Goal: Task Accomplishment & Management: Manage account settings

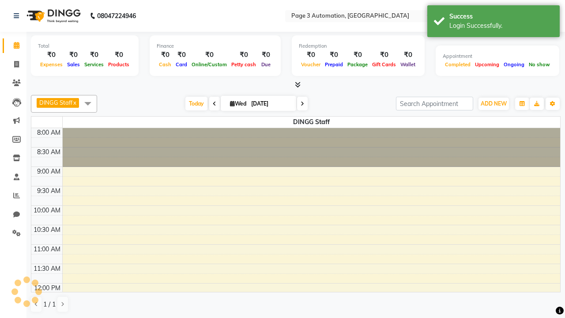
select select "en"
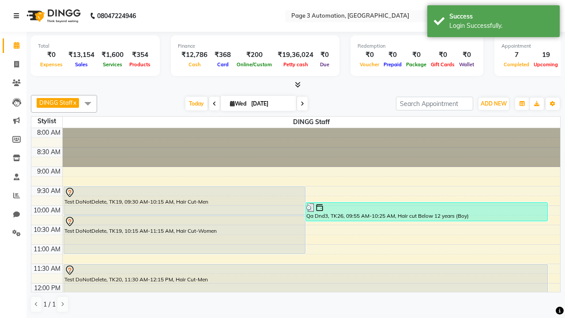
click at [18, 16] on icon at bounding box center [16, 16] width 5 height 6
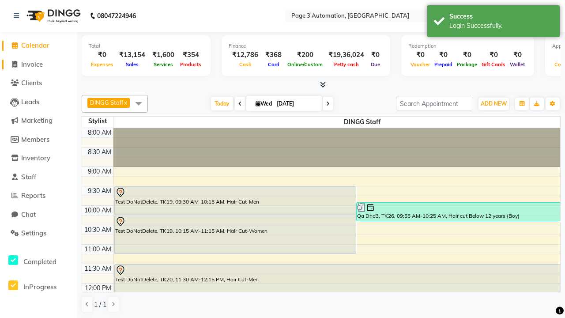
click at [38, 64] on span "Invoice" at bounding box center [32, 64] width 22 height 8
select select "2774"
select select "service"
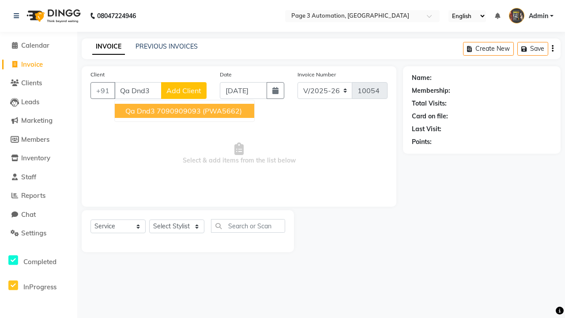
click at [185, 111] on ngb-highlight "7090909093" at bounding box center [179, 110] width 44 height 9
type input "7090909093"
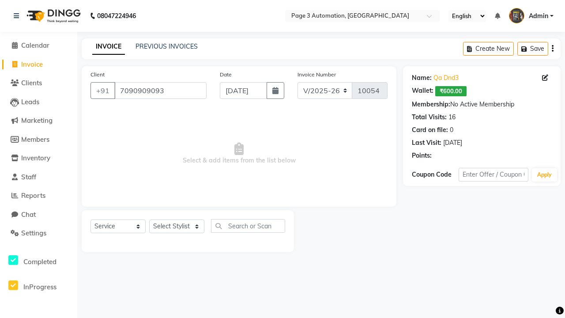
select select "71572"
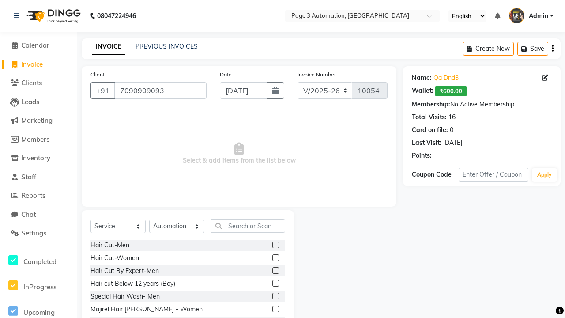
click at [275, 283] on label at bounding box center [275, 283] width 7 height 7
click at [275, 283] on input "checkbox" at bounding box center [275, 284] width 6 height 6
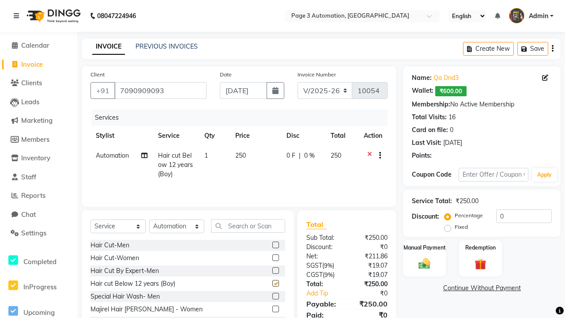
checkbox input "false"
click at [424, 247] on label "Manual Payment" at bounding box center [424, 247] width 44 height 8
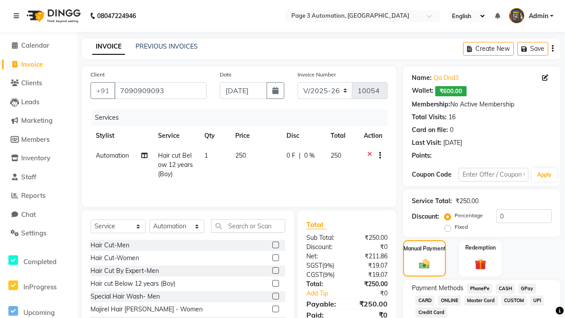
click at [449, 300] on span "ONLINE" at bounding box center [449, 300] width 23 height 10
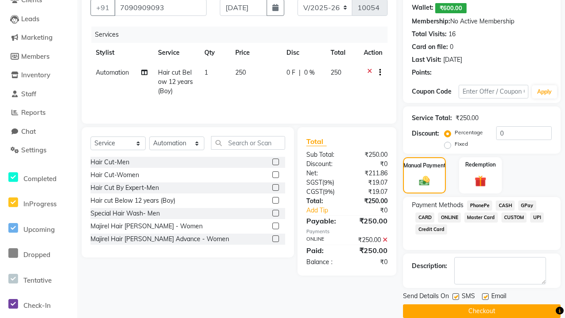
click at [455, 296] on label at bounding box center [455, 296] width 7 height 7
click at [455, 296] on input "checkbox" at bounding box center [455, 297] width 6 height 6
checkbox input "false"
click at [485, 296] on label at bounding box center [485, 296] width 7 height 7
click at [485, 296] on input "checkbox" at bounding box center [485, 297] width 6 height 6
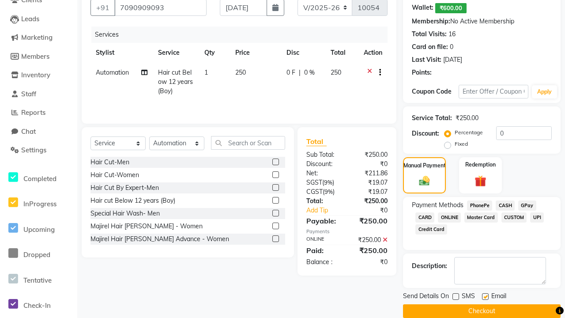
checkbox input "false"
click at [481, 311] on button "Checkout" at bounding box center [481, 311] width 157 height 14
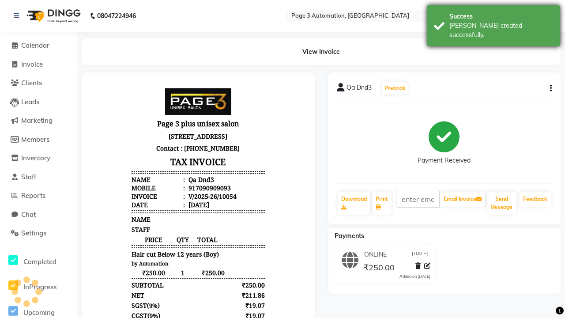
click at [493, 22] on div "[PERSON_NAME] created successfully." at bounding box center [501, 30] width 104 height 19
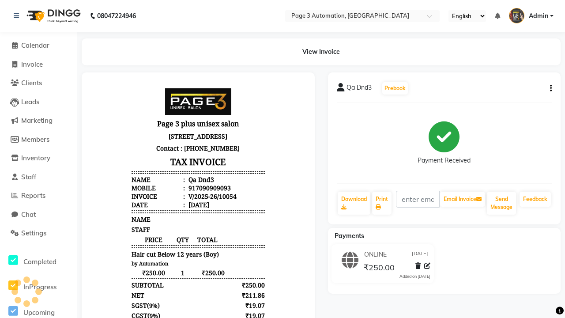
click at [549, 88] on button "button" at bounding box center [548, 88] width 5 height 9
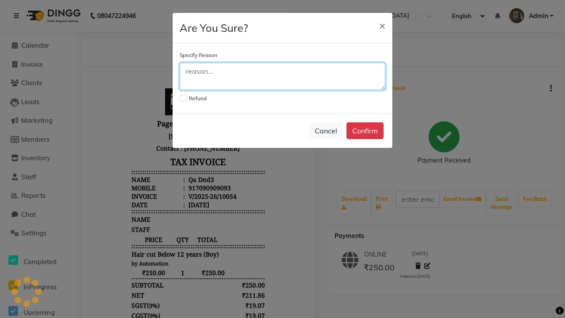
click at [282, 76] on textarea at bounding box center [283, 76] width 206 height 27
type textarea "Testing"
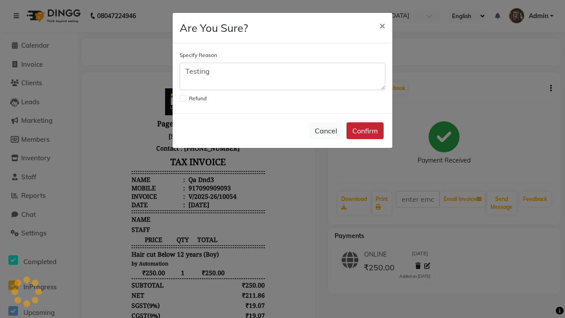
click at [365, 131] on button "Confirm" at bounding box center [364, 130] width 37 height 17
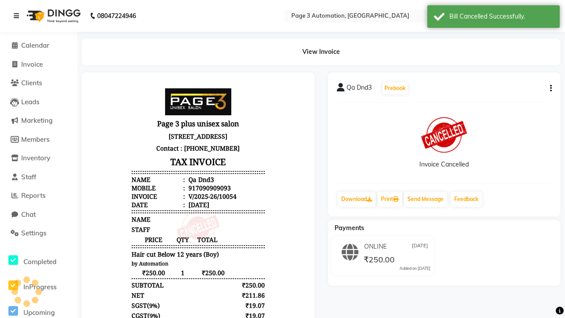
click at [493, 18] on div "Bill Cancelled Successfully." at bounding box center [501, 16] width 104 height 9
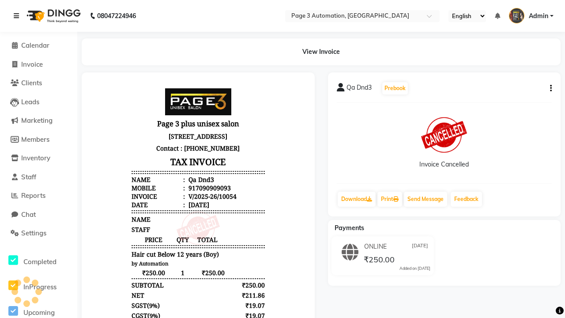
click at [18, 16] on icon at bounding box center [16, 16] width 5 height 6
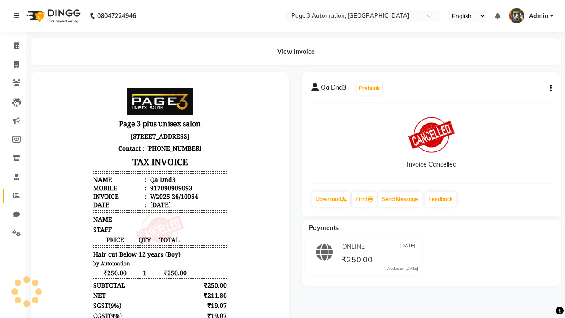
click at [13, 195] on icon at bounding box center [16, 195] width 7 height 7
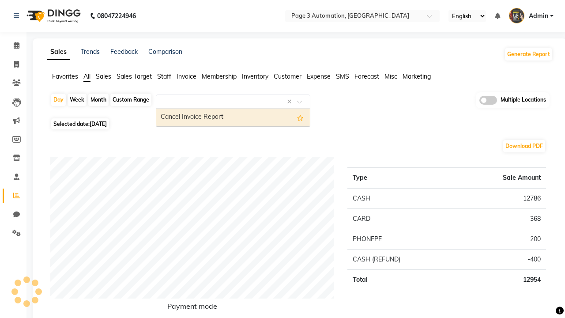
type input "Cancel Invoice Report"
click at [233, 117] on div "Cancel Invoice Report" at bounding box center [233, 118] width 154 height 18
select select "full_report"
select select "csv"
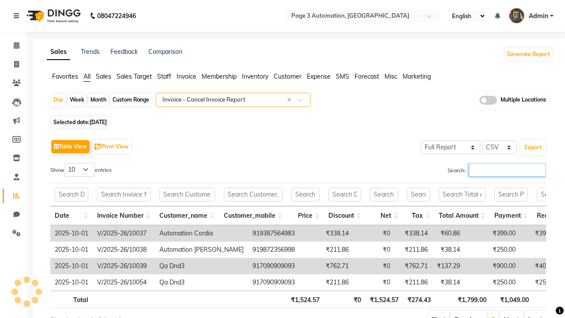
type input "V/2025-26/10054"
